Goal: Information Seeking & Learning: Check status

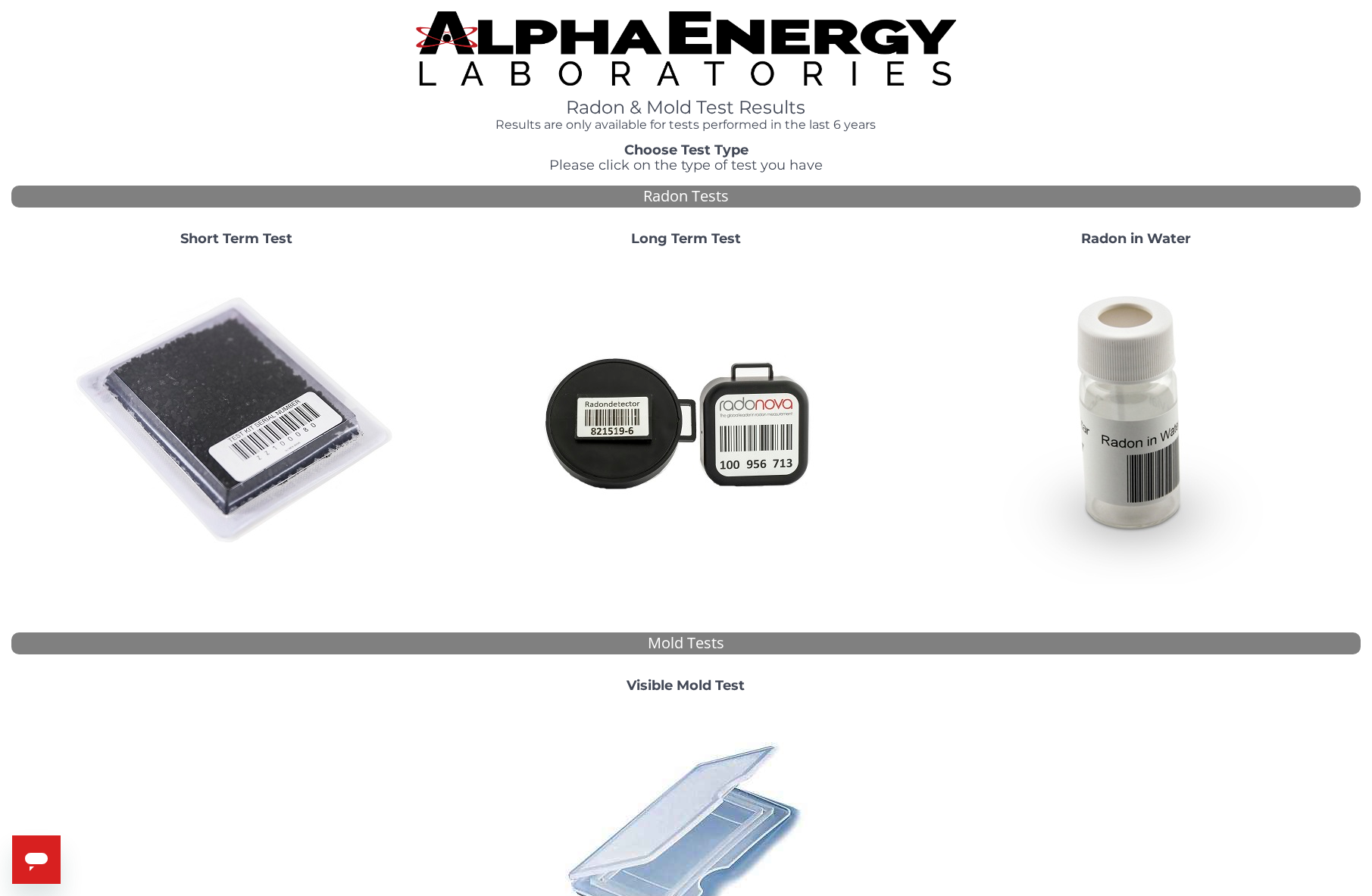
click at [231, 239] on strong "Short Term Test" at bounding box center [237, 238] width 112 height 17
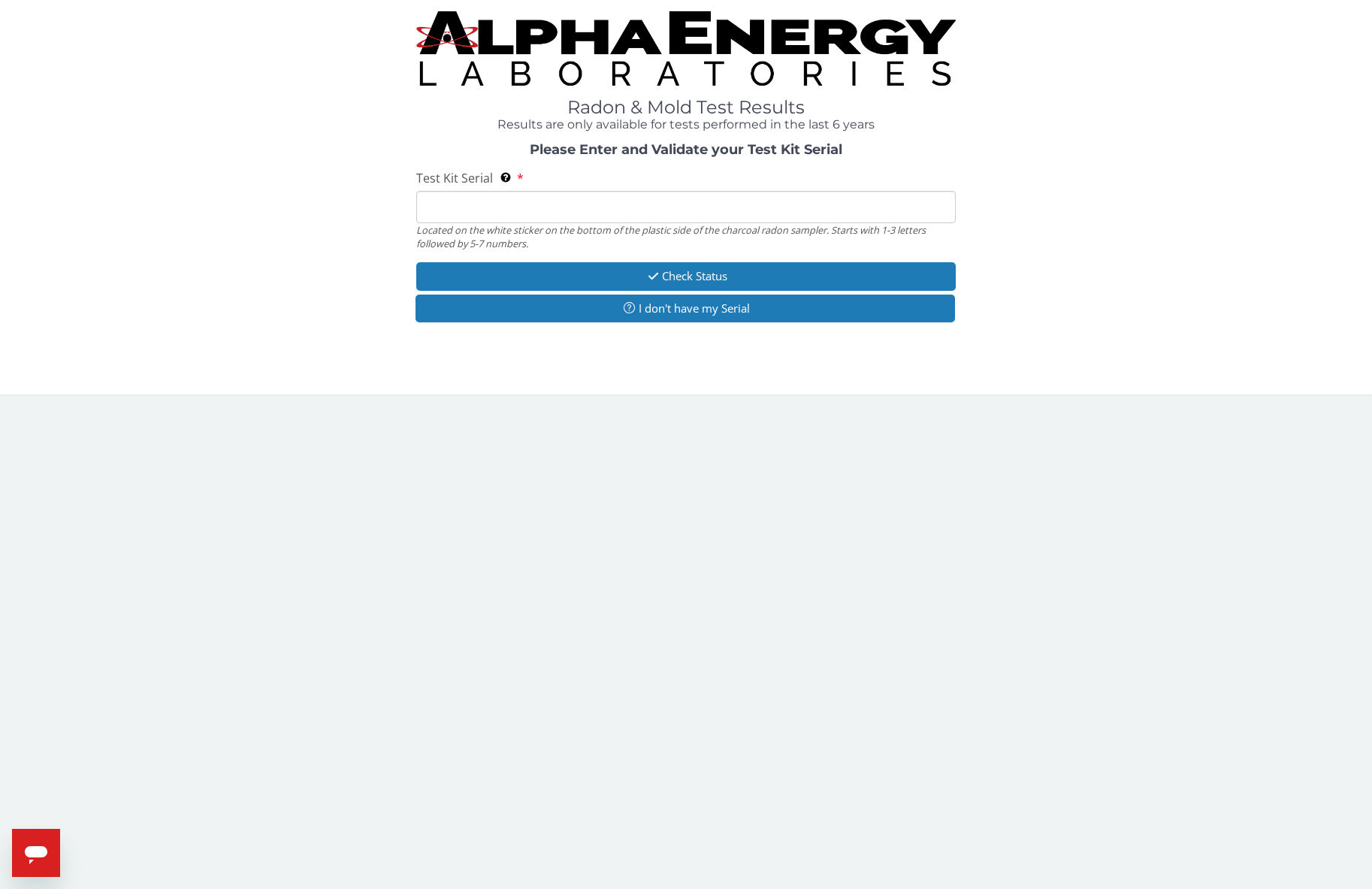
click at [528, 208] on input "Test Kit Serial Located on the white sticker on the bottom of the plastic side …" at bounding box center [686, 207] width 540 height 32
type input "RA212230"
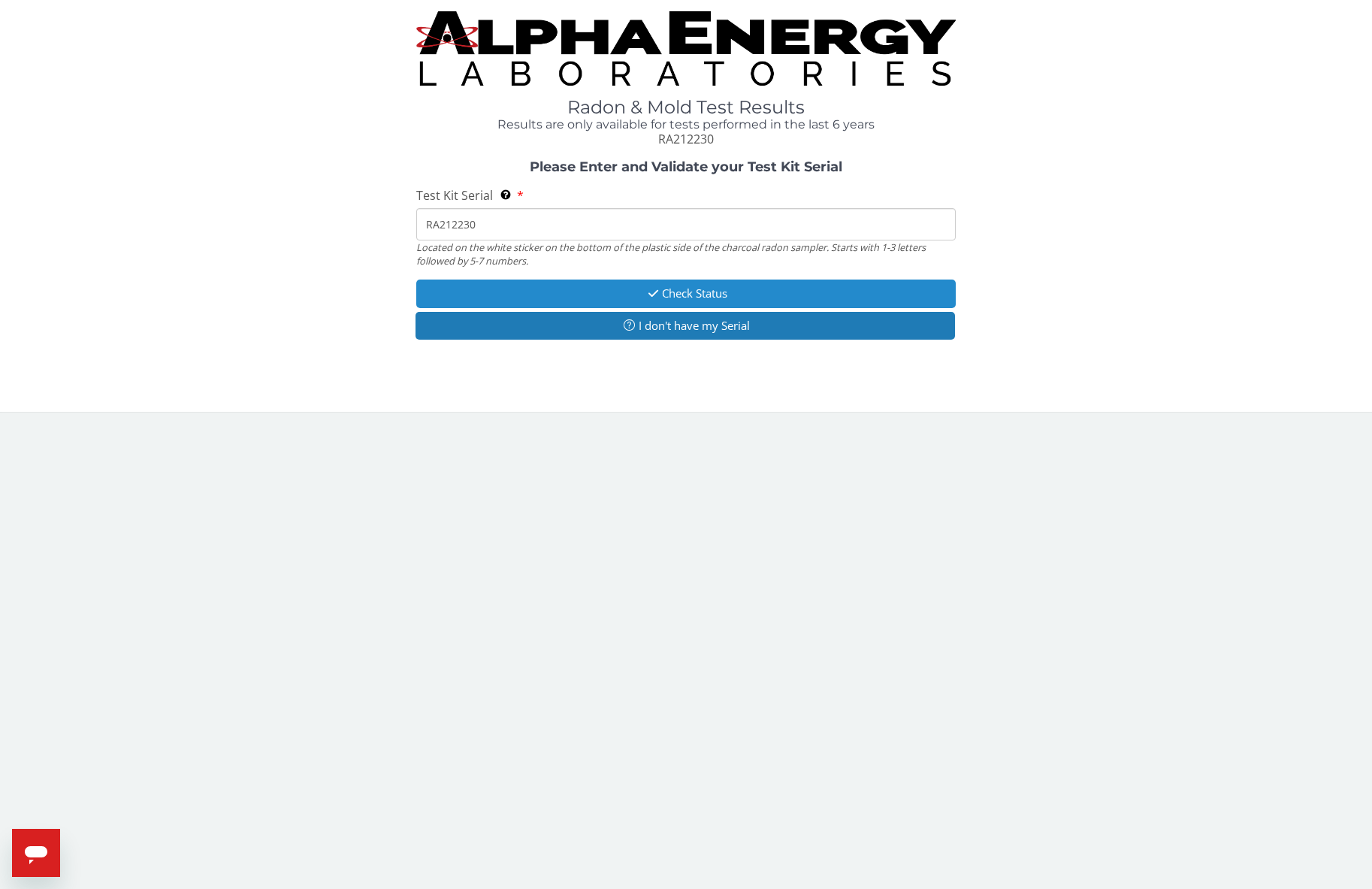
click at [706, 286] on button "Check Status" at bounding box center [686, 293] width 540 height 28
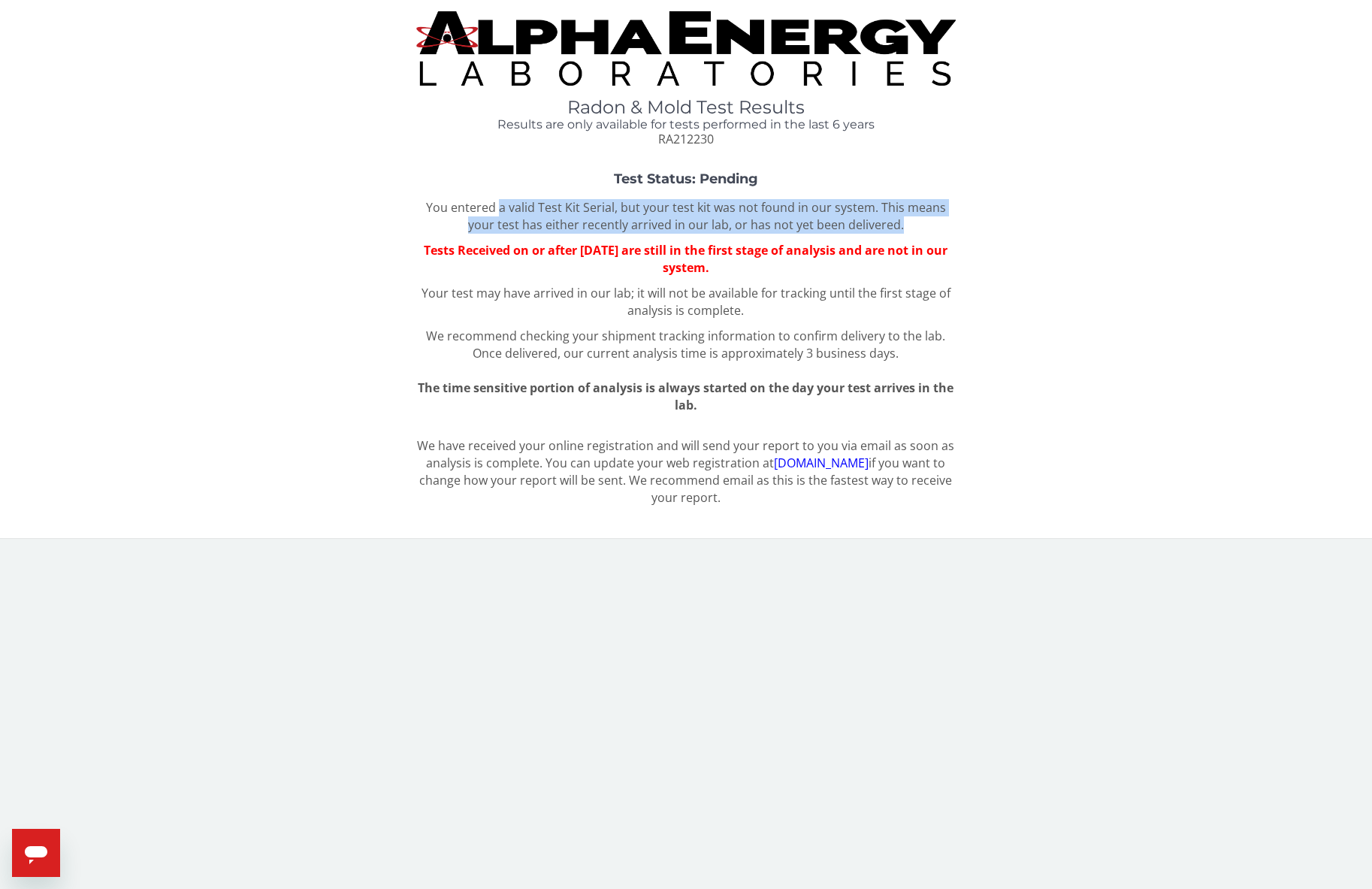
drag, startPoint x: 501, startPoint y: 210, endPoint x: 971, endPoint y: 240, distance: 471.0
click at [971, 240] on div "Test Status: Pending You entered a valid Test Kit Serial, but your test kit was…" at bounding box center [686, 293] width 1350 height 242
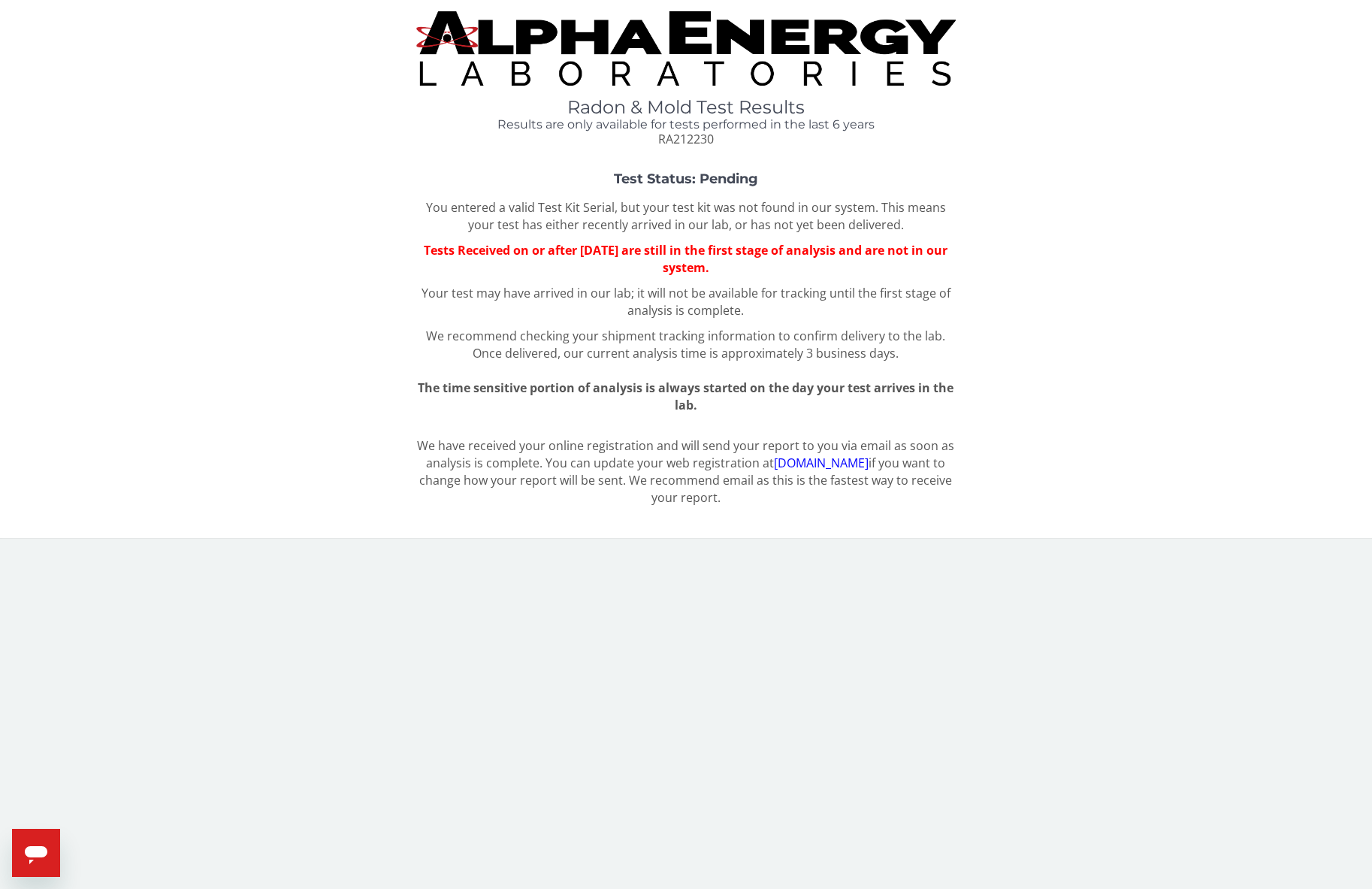
click at [967, 240] on div "Test Status: Pending You entered a valid Test Kit Serial, but your test kit was…" at bounding box center [686, 293] width 1350 height 242
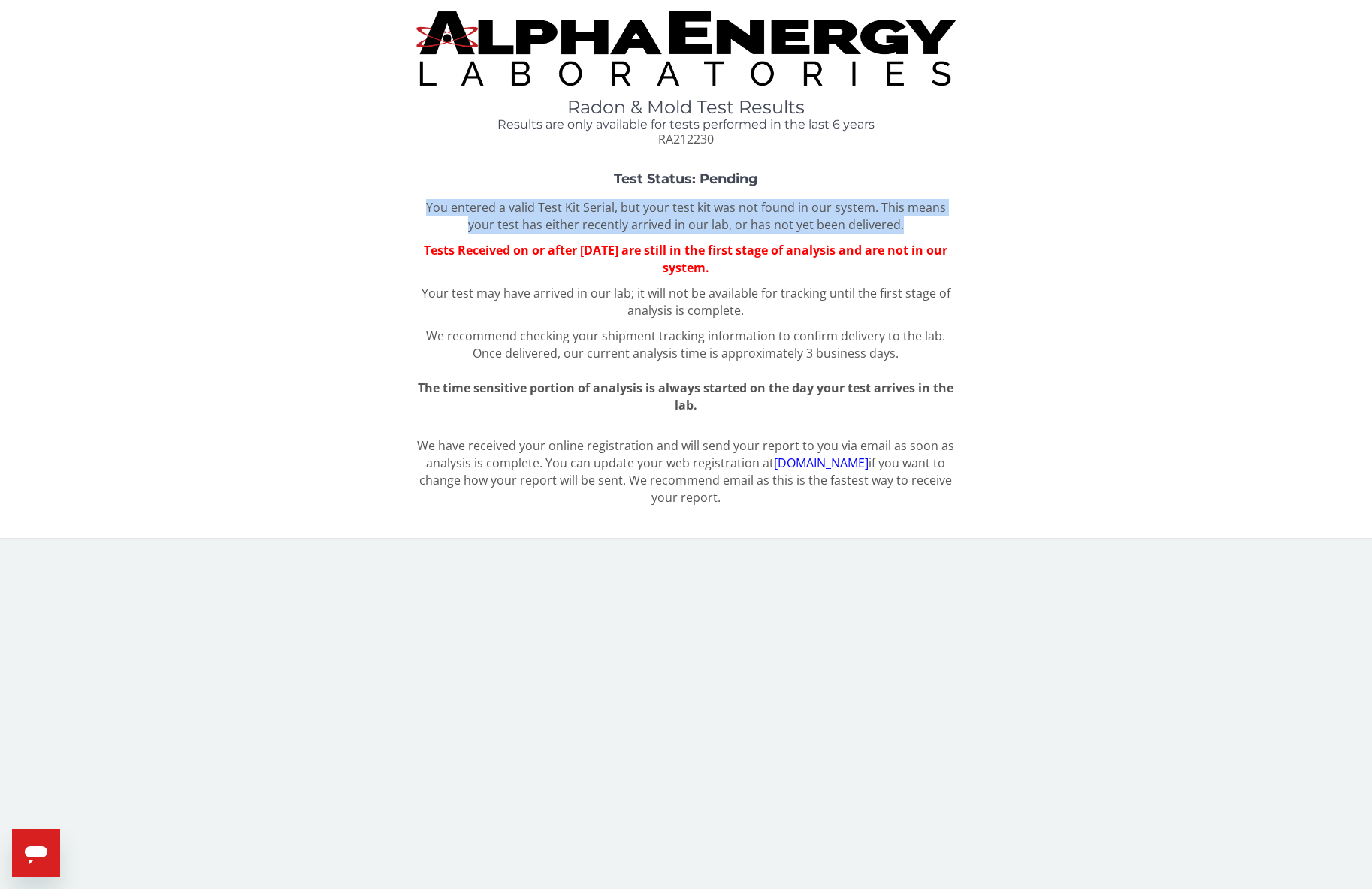
drag, startPoint x: 948, startPoint y: 229, endPoint x: 384, endPoint y: 202, distance: 564.6
click at [384, 202] on div "Test Status: Pending You entered a valid Test Kit Serial, but your test kit was…" at bounding box center [686, 293] width 1350 height 242
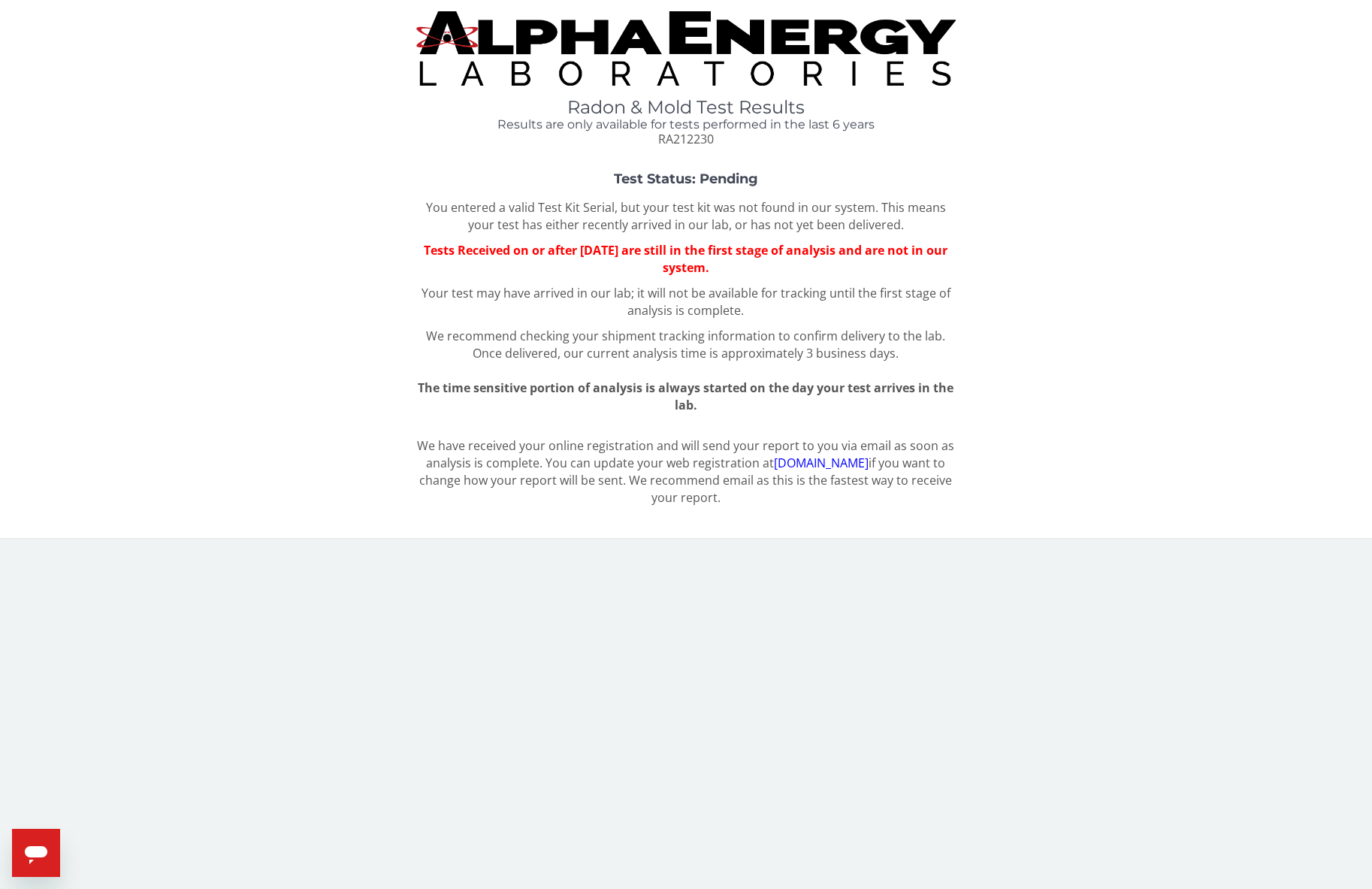
click at [384, 202] on div "Test Status: Pending You entered a valid Test Kit Serial, but your test kit was…" at bounding box center [686, 293] width 1350 height 242
